Goal: Check status

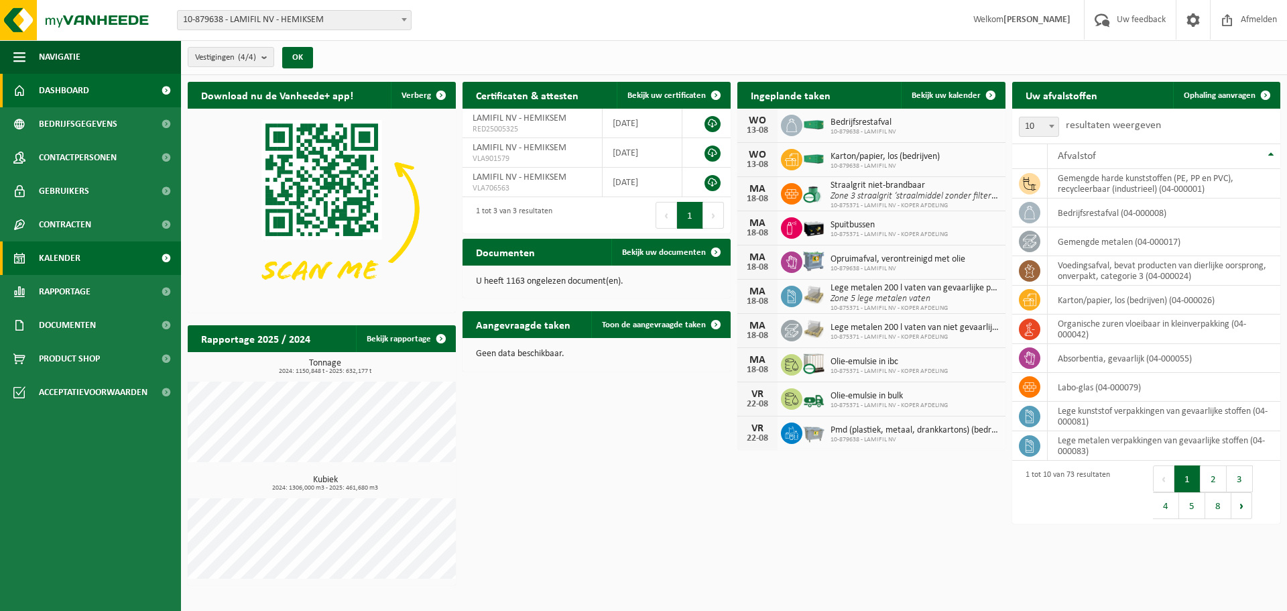
click at [89, 256] on link "Kalender" at bounding box center [90, 258] width 181 height 34
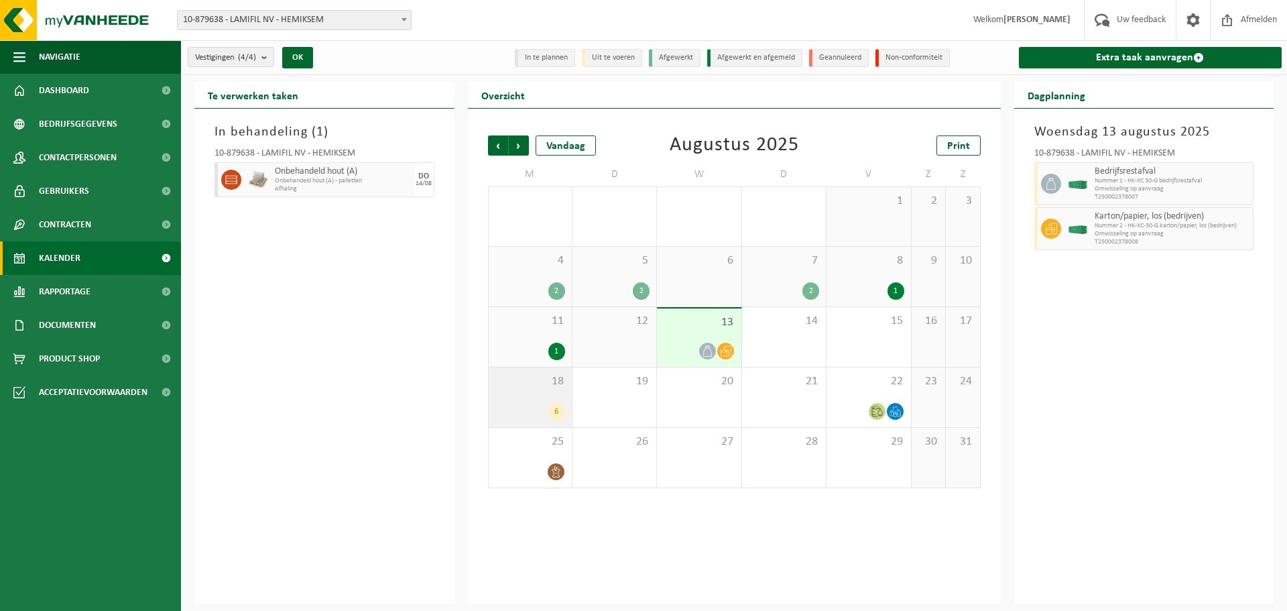
click at [507, 405] on div "6" at bounding box center [530, 411] width 70 height 17
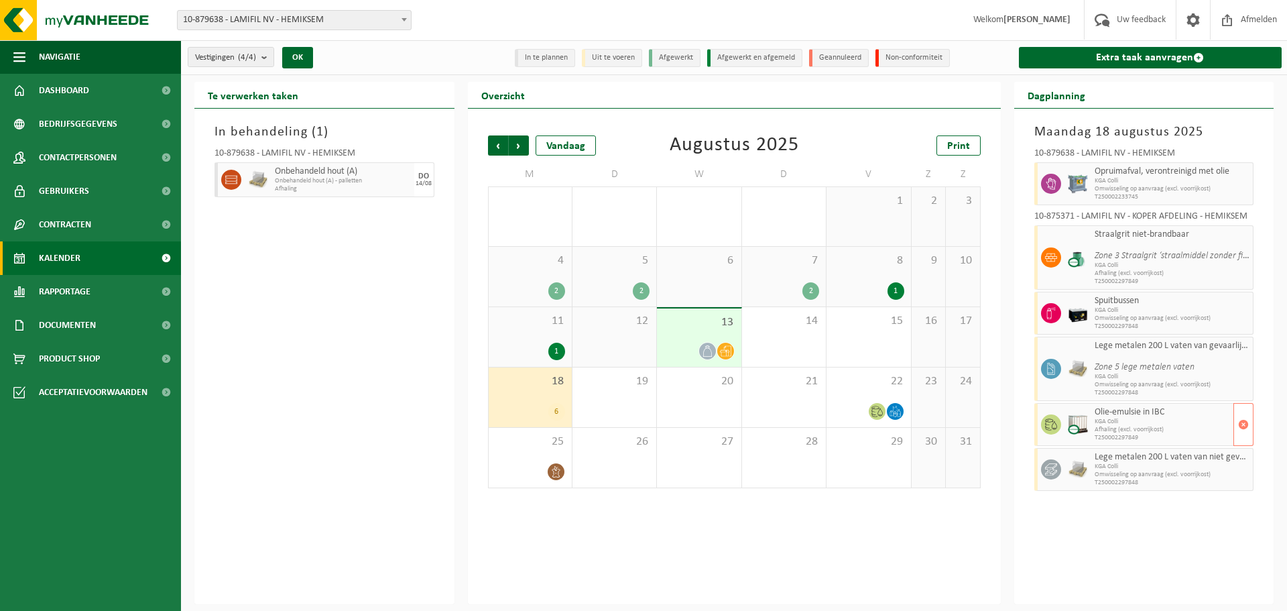
click at [1096, 418] on span "KGA Colli" at bounding box center [1162, 422] width 136 height 8
